Goal: Task Accomplishment & Management: Manage account settings

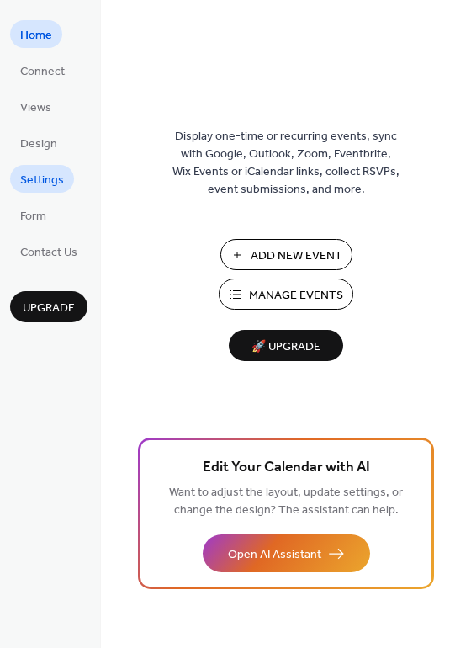
click at [25, 173] on span "Settings" at bounding box center [42, 181] width 44 height 18
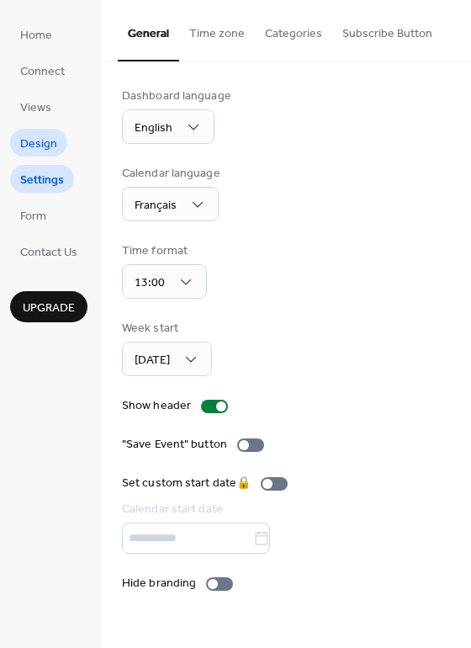
click at [29, 150] on span "Design" at bounding box center [38, 144] width 37 height 18
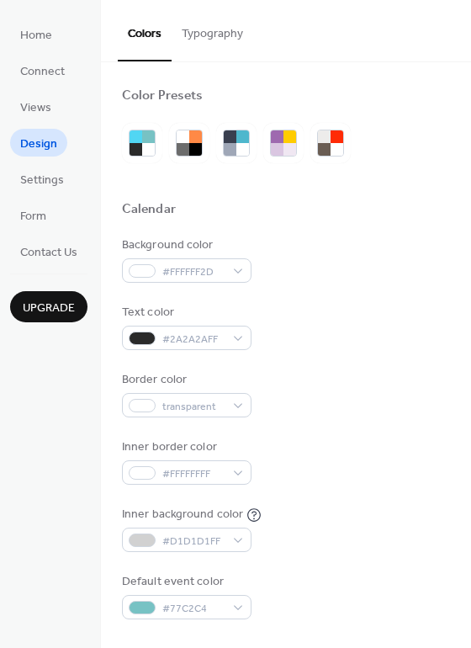
click at [28, 124] on ul "Home Connect Views Design Settings Form Contact Us" at bounding box center [48, 142] width 77 height 245
click at [23, 106] on span "Views" at bounding box center [35, 108] width 31 height 18
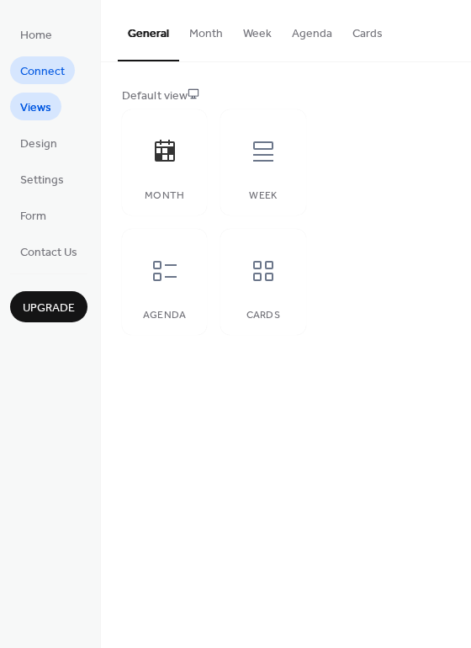
click at [32, 71] on span "Connect" at bounding box center [42, 72] width 45 height 18
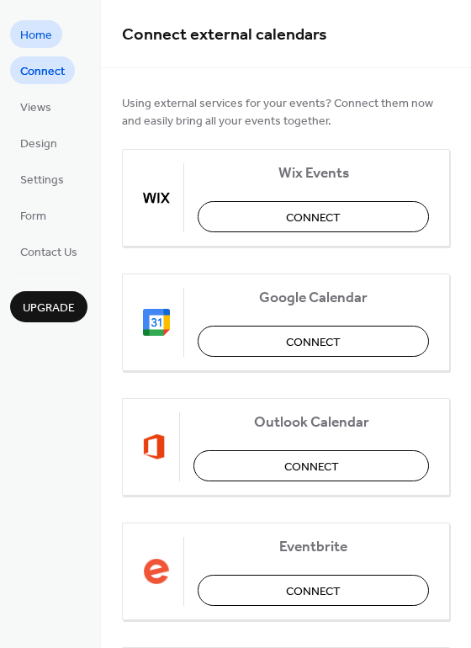
click at [29, 39] on span "Home" at bounding box center [36, 36] width 32 height 18
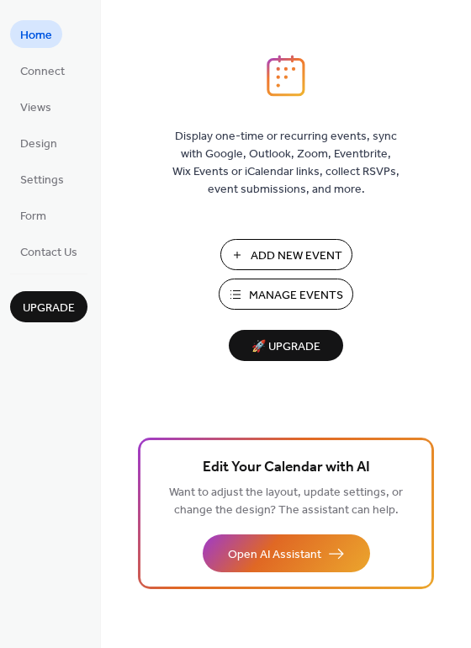
click at [311, 287] on span "Manage Events" at bounding box center [296, 296] width 94 height 18
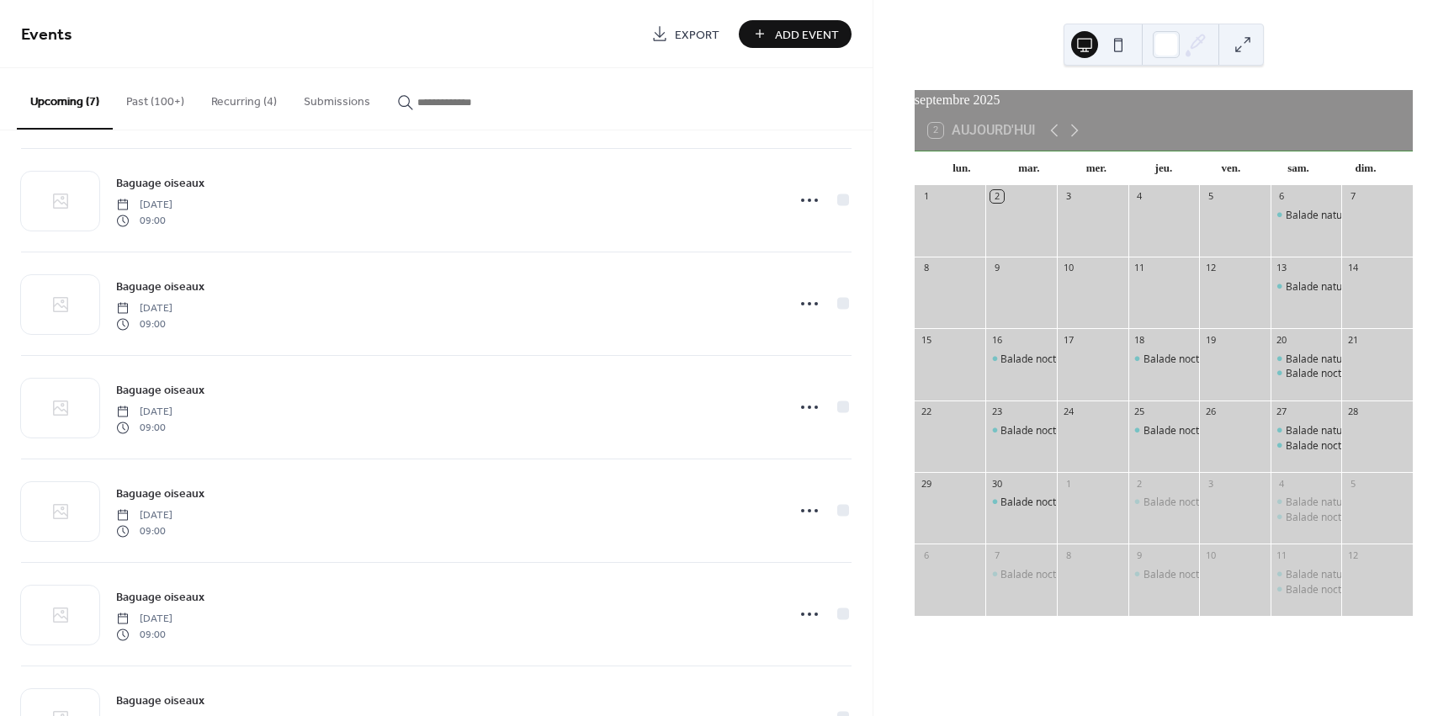
scroll to position [188, 0]
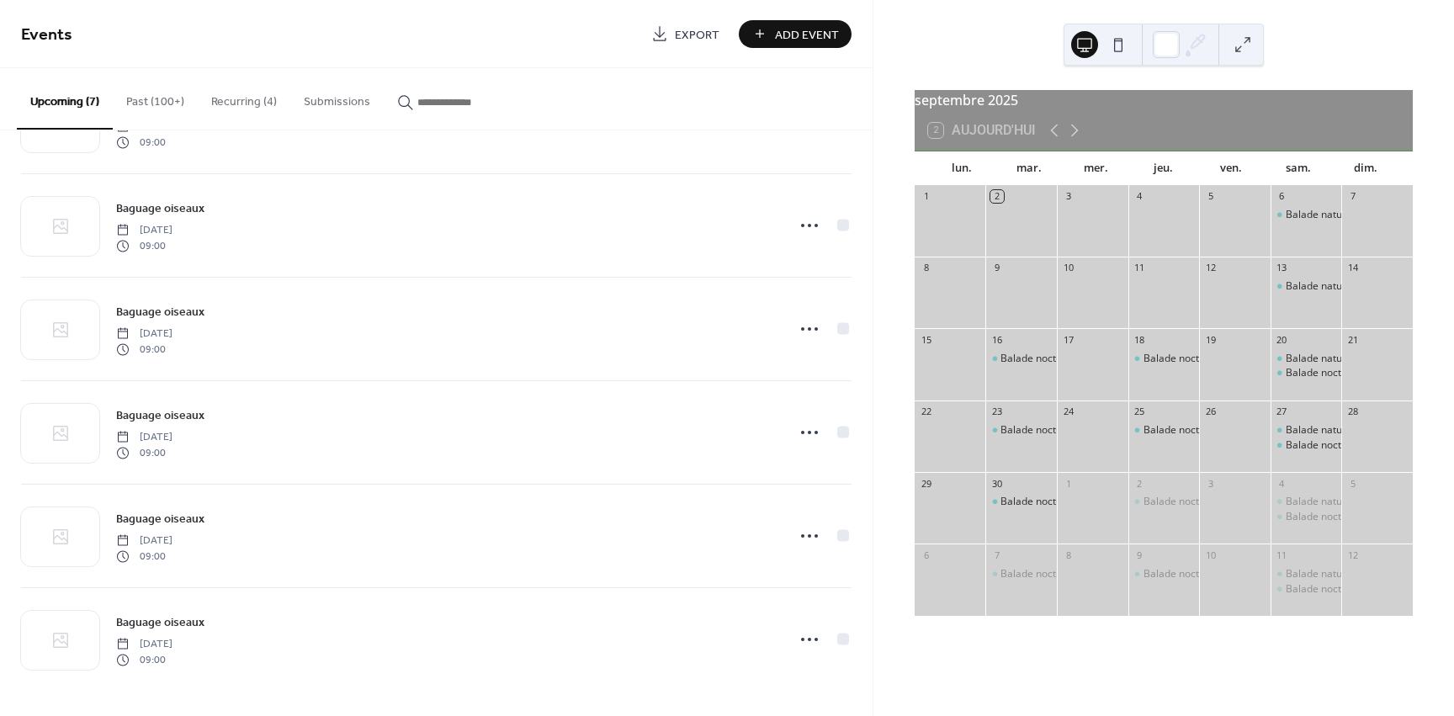
click at [144, 103] on button "Past (100+)" at bounding box center [155, 98] width 85 height 60
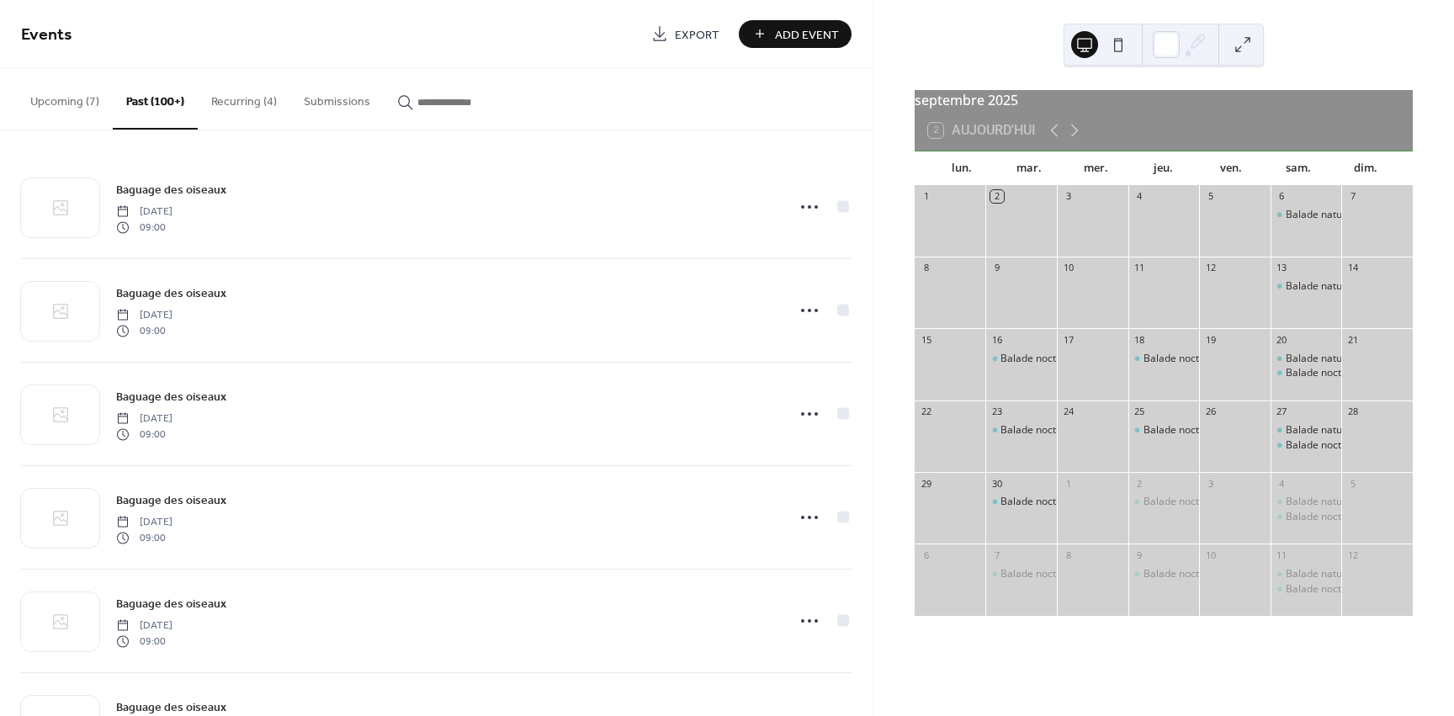
click at [268, 116] on button "Recurring (4)" at bounding box center [244, 98] width 93 height 60
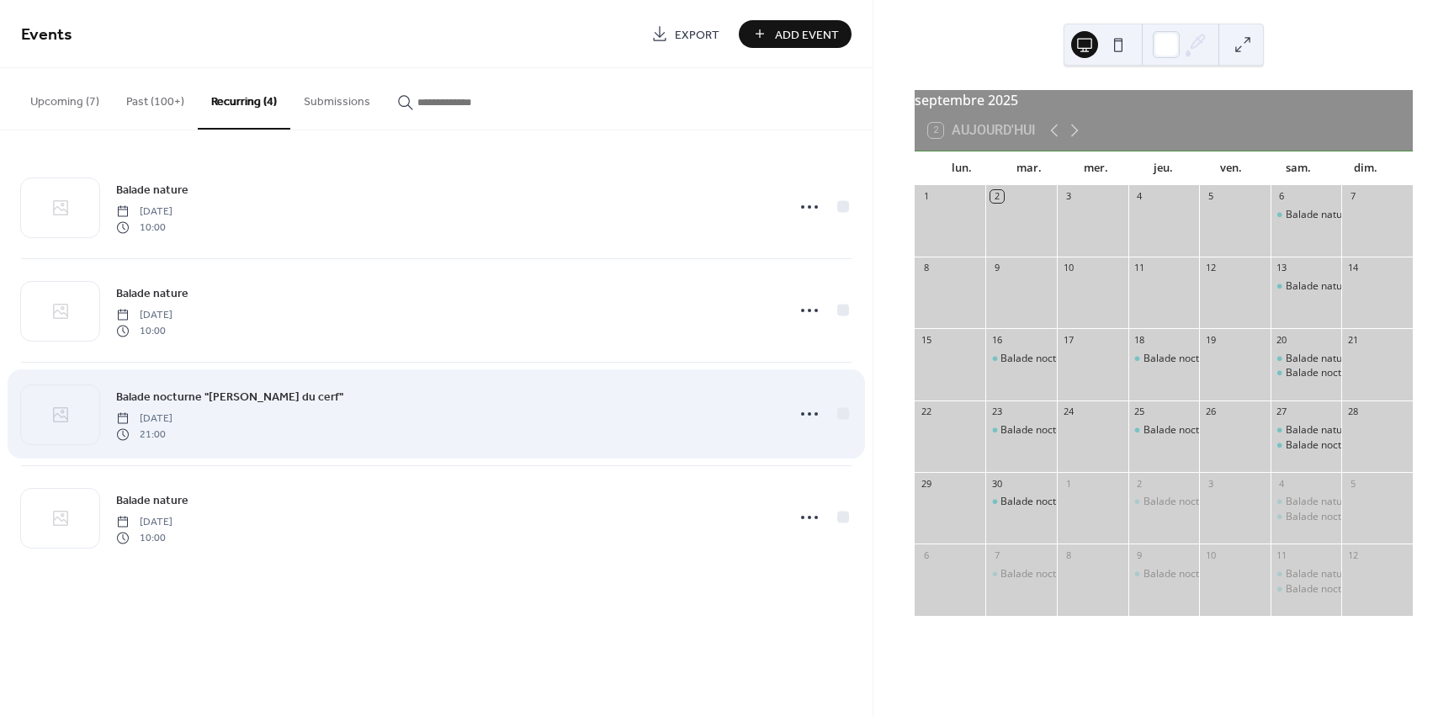
click at [172, 432] on span "21:00" at bounding box center [144, 434] width 56 height 15
click at [804, 412] on icon at bounding box center [809, 414] width 27 height 27
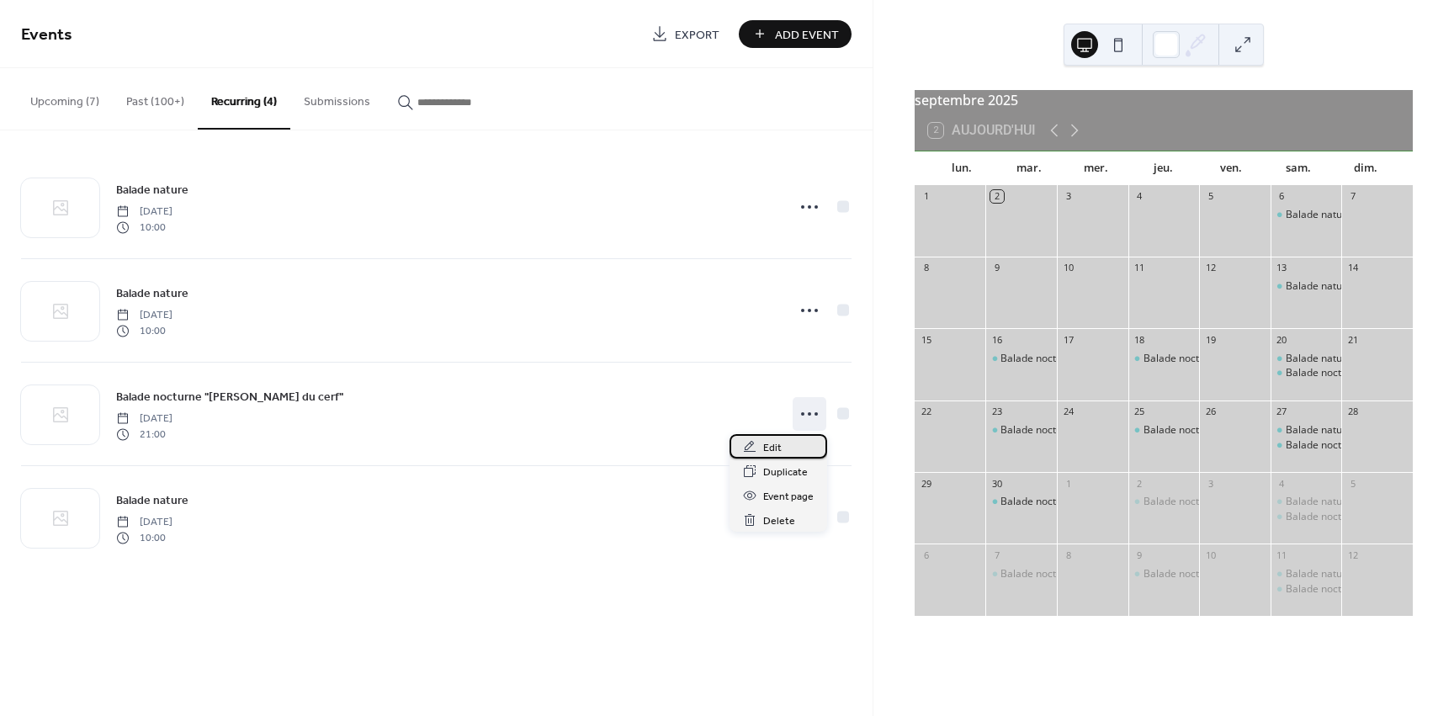
click at [797, 448] on div "Edit" at bounding box center [779, 446] width 98 height 24
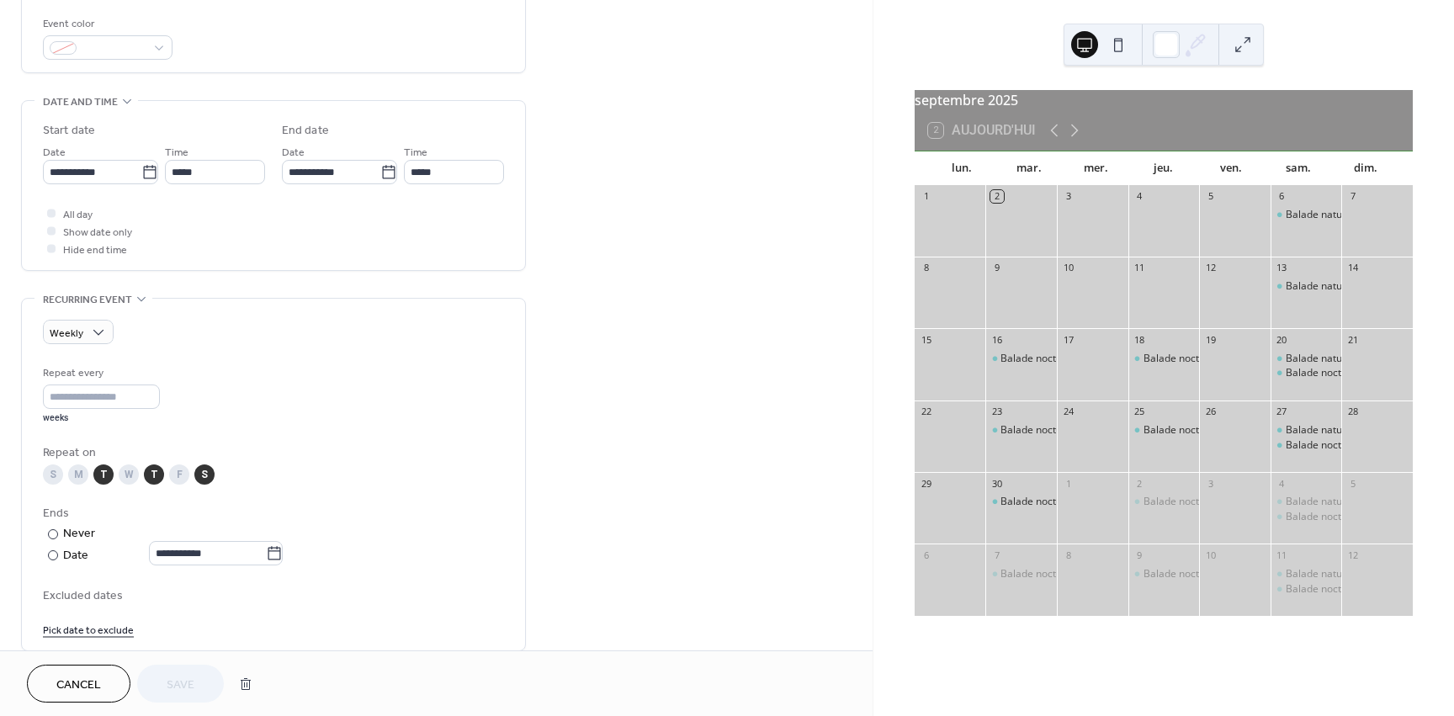
scroll to position [456, 0]
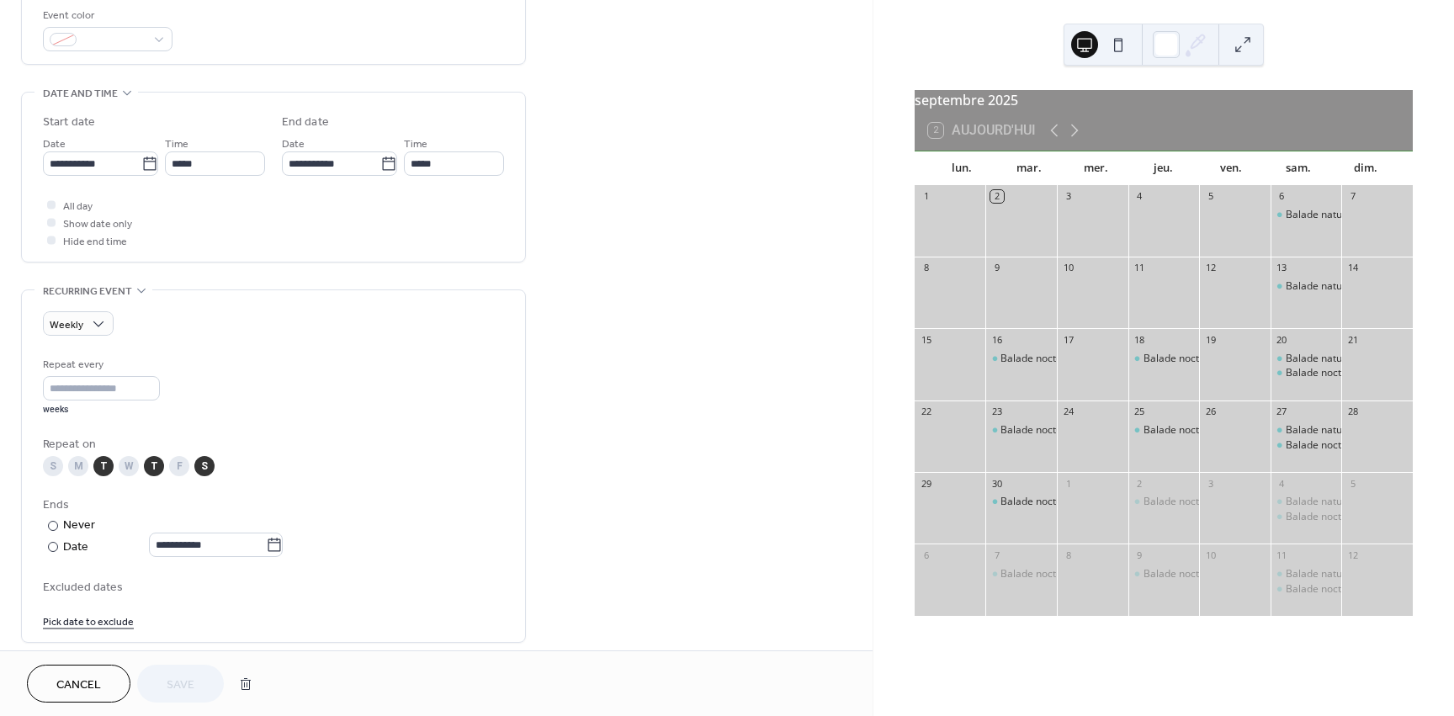
click at [175, 461] on div "F" at bounding box center [179, 466] width 20 height 20
click at [205, 467] on div "S" at bounding box center [204, 466] width 20 height 20
click at [50, 467] on div "S" at bounding box center [53, 466] width 20 height 20
click at [381, 170] on icon at bounding box center [388, 164] width 17 height 17
click at [380, 170] on input "**********" at bounding box center [331, 163] width 98 height 24
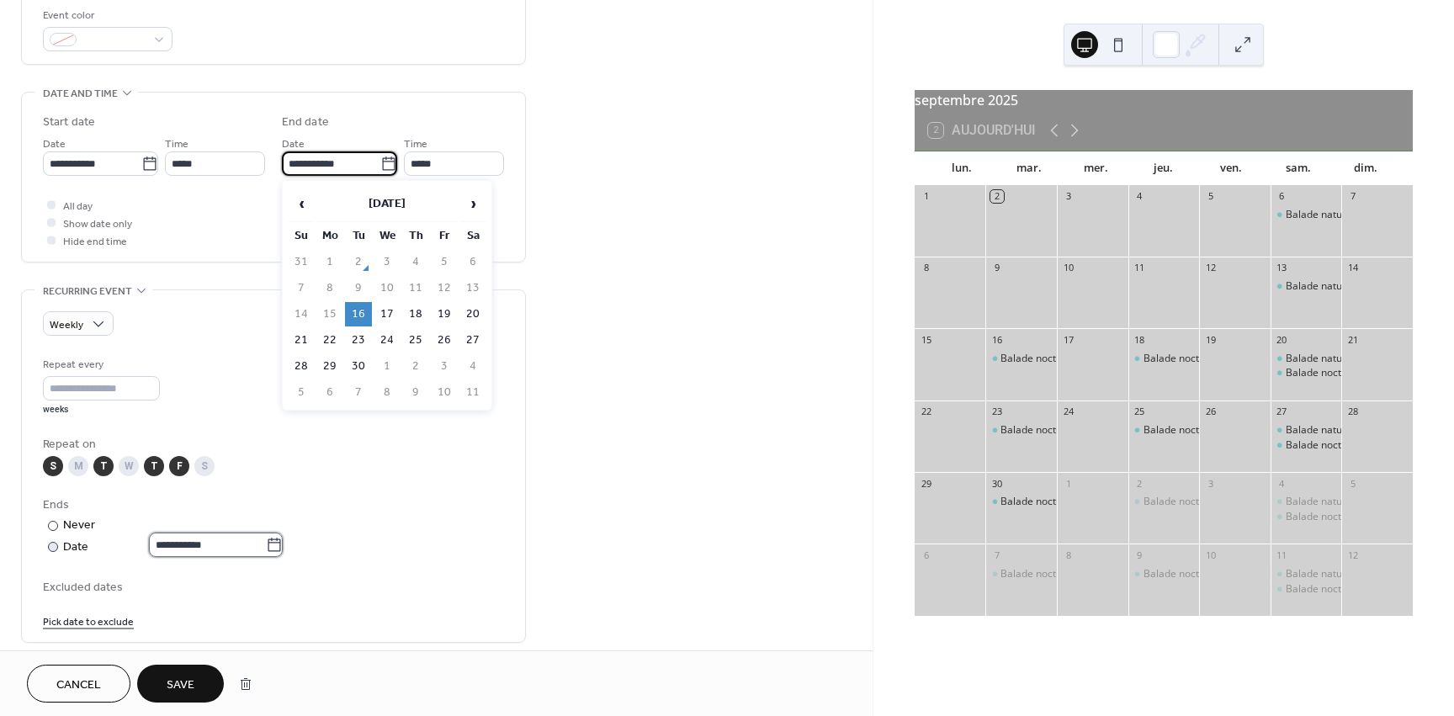
click at [215, 550] on input "**********" at bounding box center [207, 545] width 117 height 24
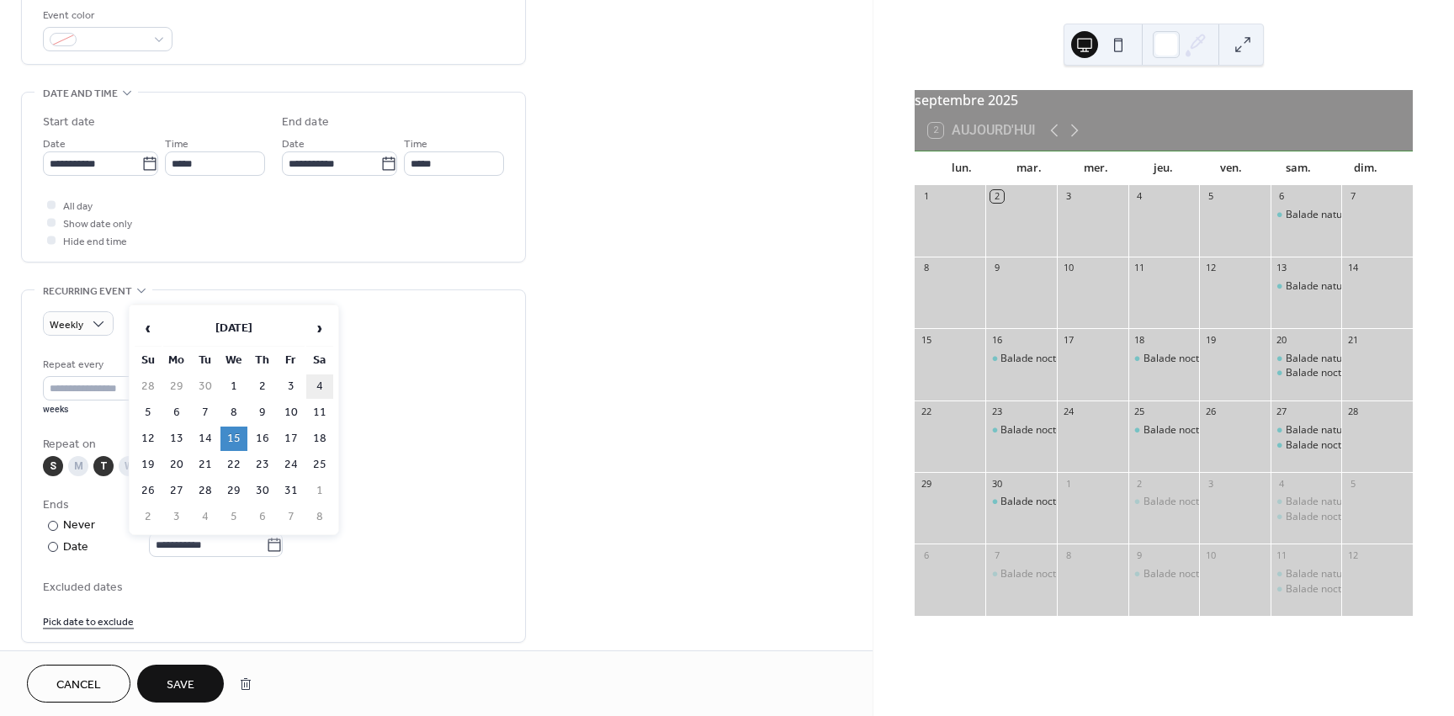
click at [319, 385] on td "4" at bounding box center [319, 386] width 27 height 24
type input "**********"
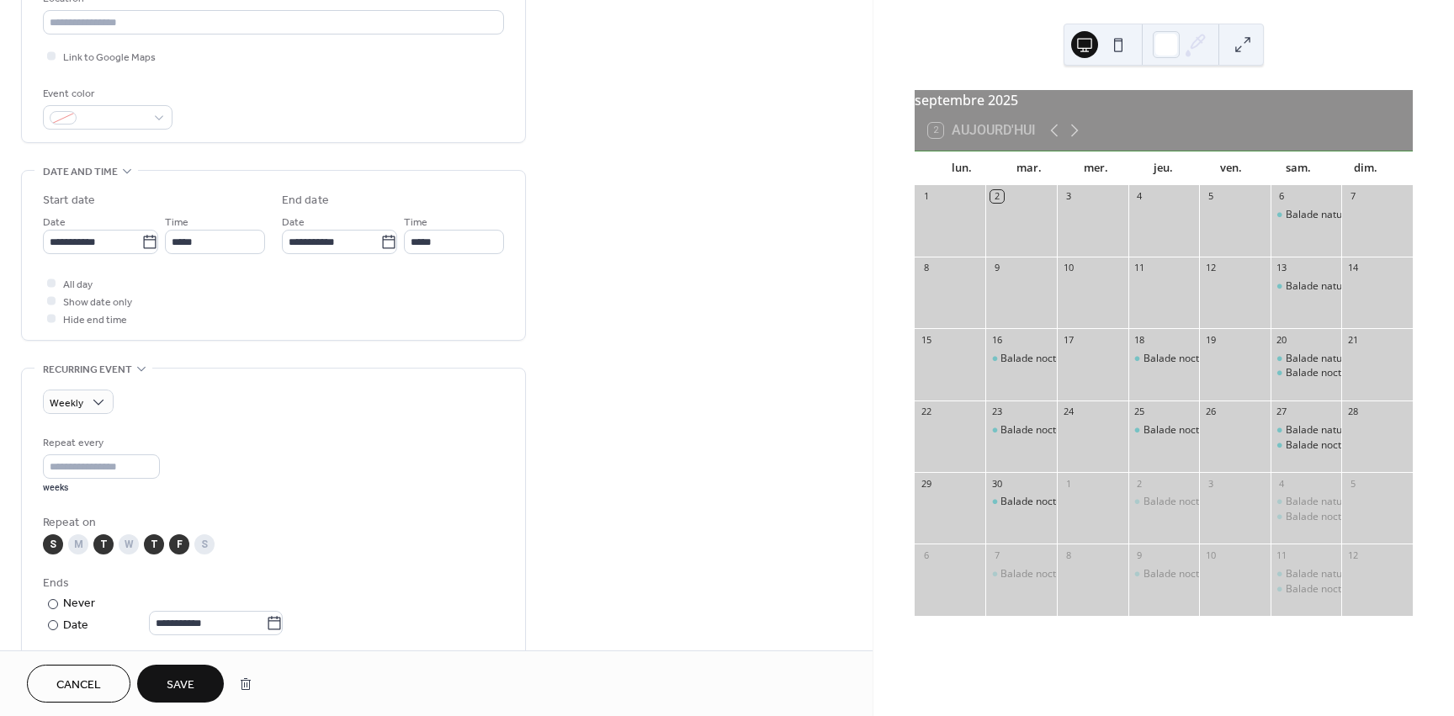
scroll to position [341, 0]
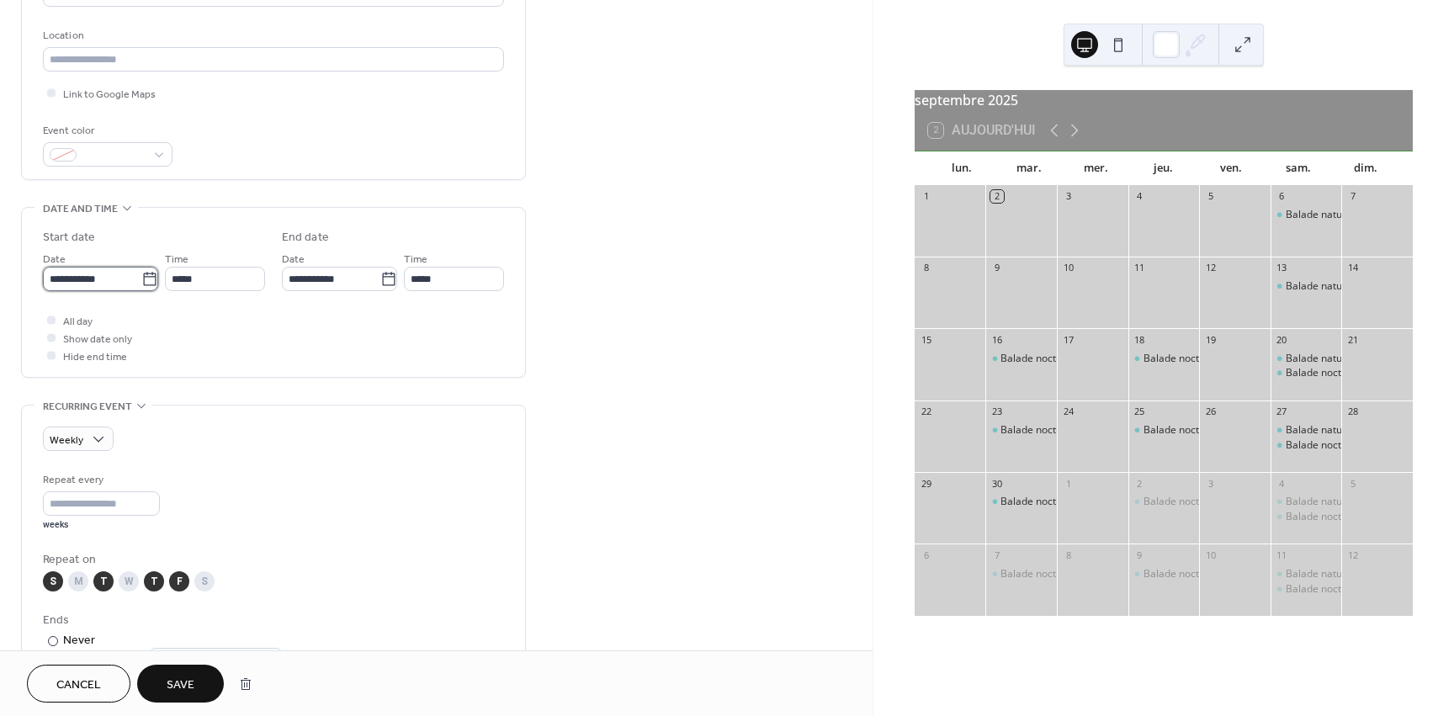
click at [78, 267] on input "**********" at bounding box center [92, 279] width 98 height 24
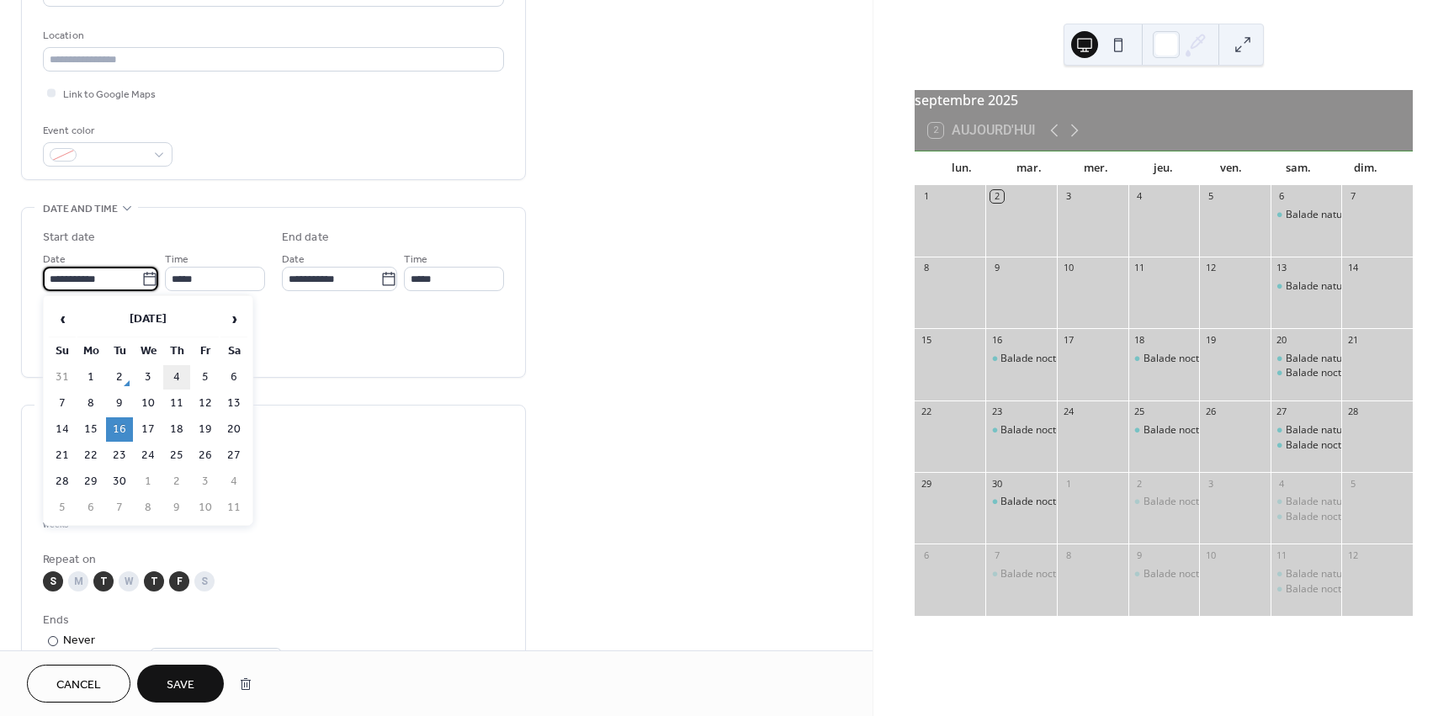
click at [172, 380] on td "4" at bounding box center [176, 377] width 27 height 24
type input "**********"
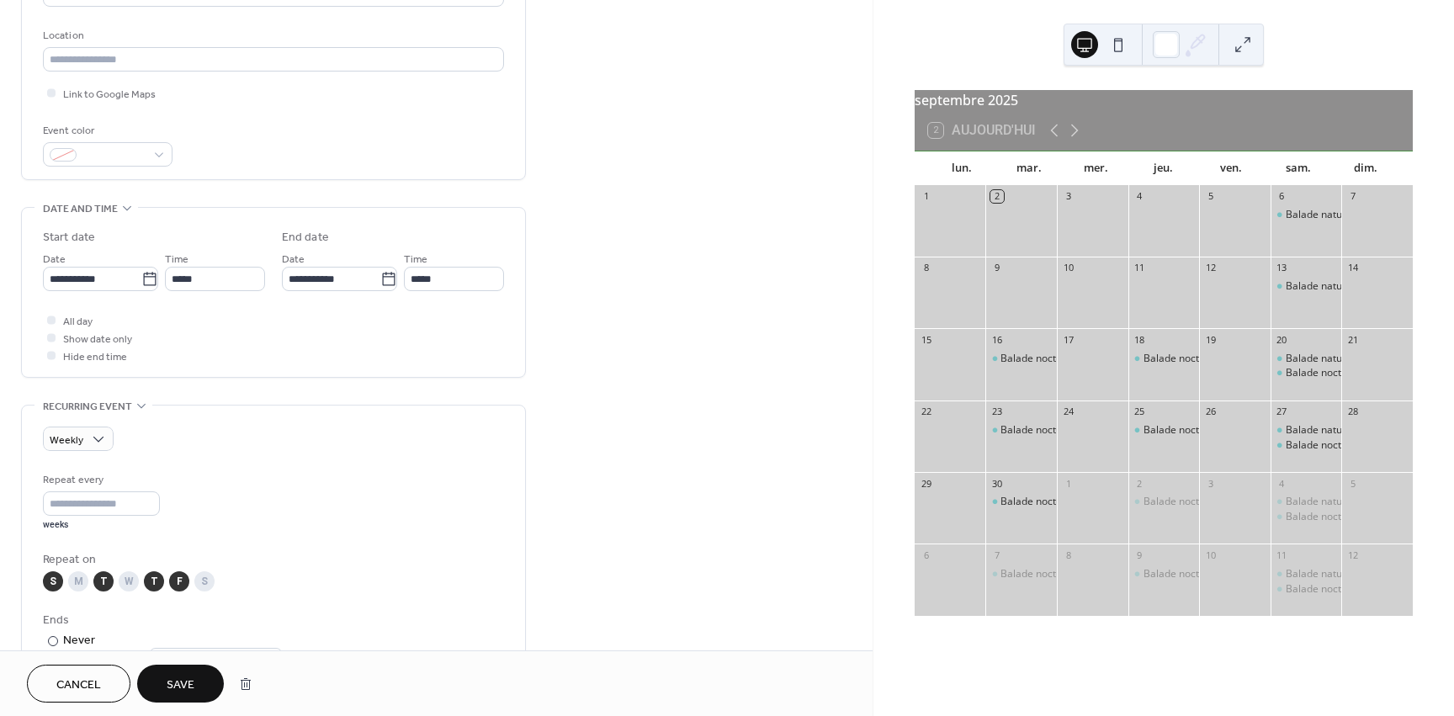
click at [185, 687] on span "Save" at bounding box center [181, 686] width 28 height 18
